Goal: Find specific page/section: Find specific page/section

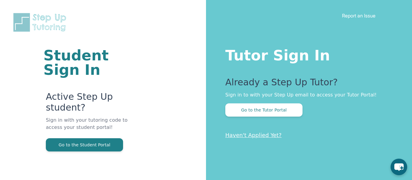
click at [98, 156] on p "Haven't Applied Yet?" at bounding box center [90, 170] width 88 height 37
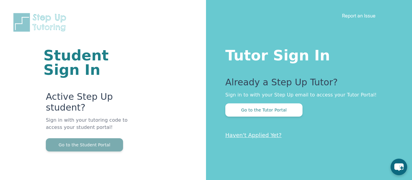
click at [98, 148] on button "Go to the Student Portal" at bounding box center [84, 145] width 77 height 13
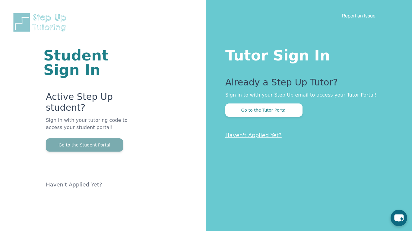
click at [109, 146] on button "Go to the Student Portal" at bounding box center [84, 145] width 77 height 13
